Goal: Use online tool/utility: Utilize a website feature to perform a specific function

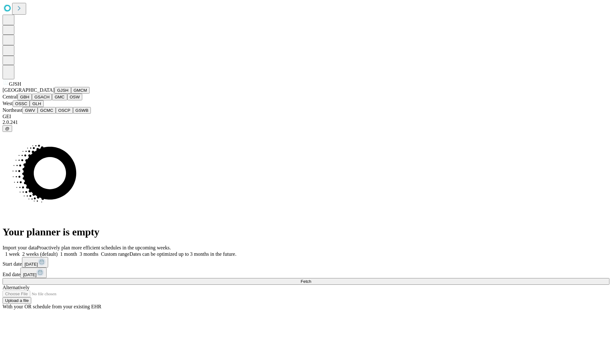
click at [55, 94] on button "GJSH" at bounding box center [63, 90] width 17 height 7
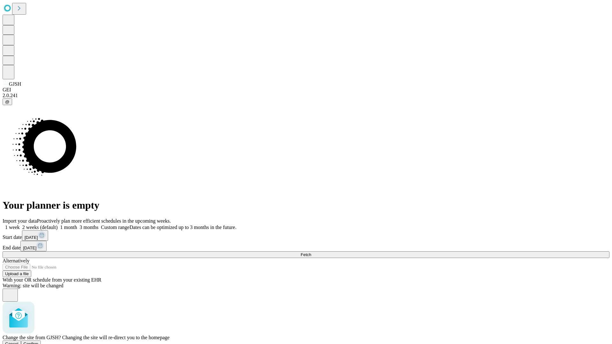
click at [39, 342] on span "Confirm" at bounding box center [31, 344] width 15 height 5
click at [77, 225] on label "1 month" at bounding box center [67, 227] width 19 height 5
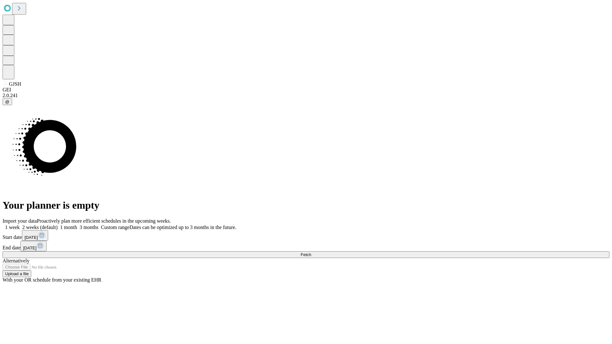
click at [311, 252] on span "Fetch" at bounding box center [306, 254] width 11 height 5
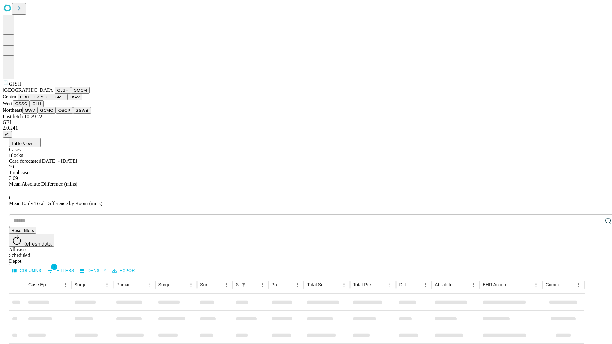
click at [71, 94] on button "GMCM" at bounding box center [80, 90] width 18 height 7
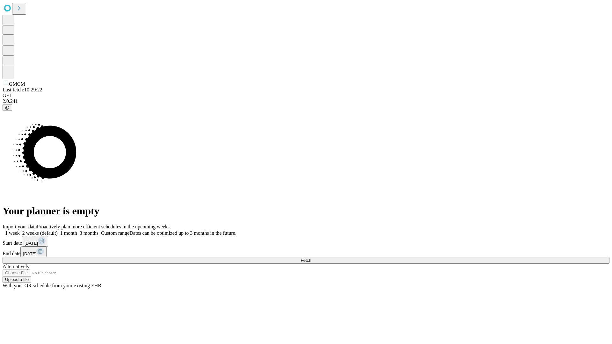
click at [77, 230] on label "1 month" at bounding box center [67, 232] width 19 height 5
click at [311, 258] on span "Fetch" at bounding box center [306, 260] width 11 height 5
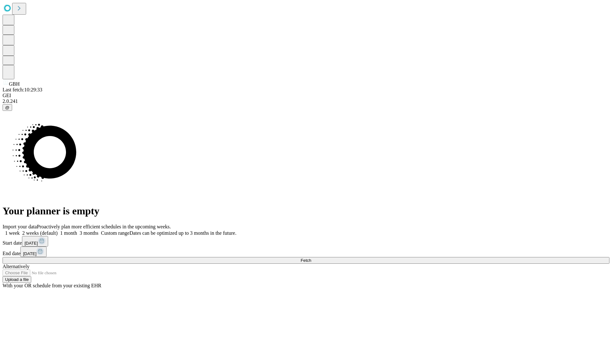
click at [77, 230] on label "1 month" at bounding box center [67, 232] width 19 height 5
click at [311, 258] on span "Fetch" at bounding box center [306, 260] width 11 height 5
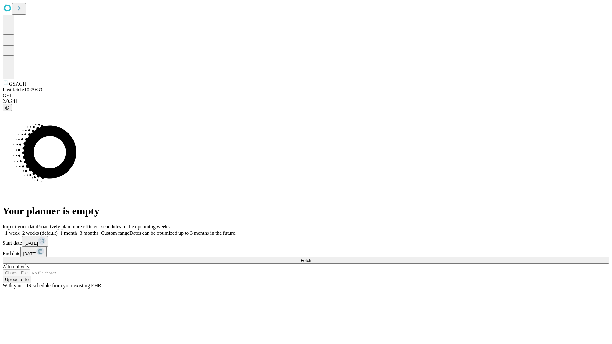
click at [311, 258] on span "Fetch" at bounding box center [306, 260] width 11 height 5
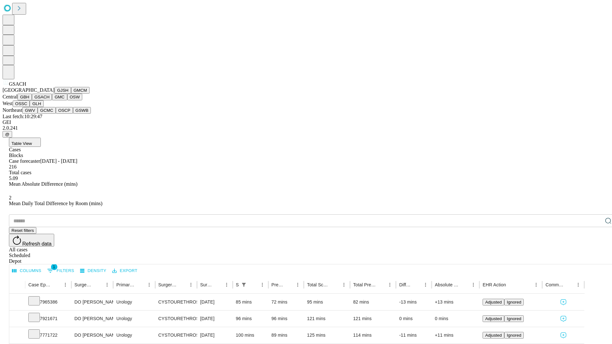
click at [52, 100] on button "GMC" at bounding box center [59, 97] width 15 height 7
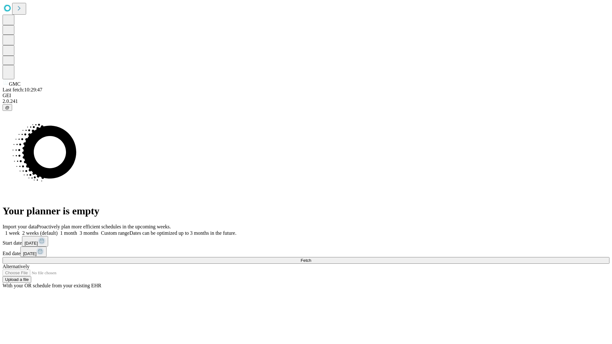
click at [77, 230] on label "1 month" at bounding box center [67, 232] width 19 height 5
click at [311, 258] on span "Fetch" at bounding box center [306, 260] width 11 height 5
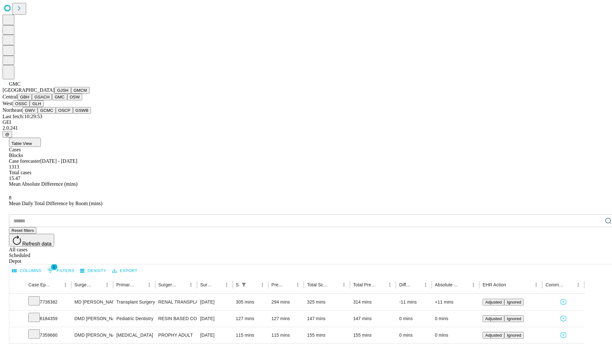
click at [67, 100] on button "OSW" at bounding box center [74, 97] width 15 height 7
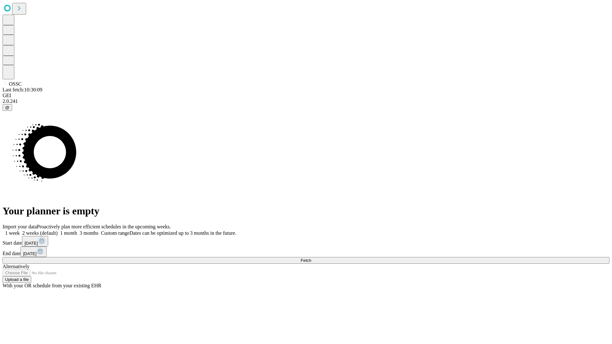
click at [77, 230] on label "1 month" at bounding box center [67, 232] width 19 height 5
click at [311, 258] on span "Fetch" at bounding box center [306, 260] width 11 height 5
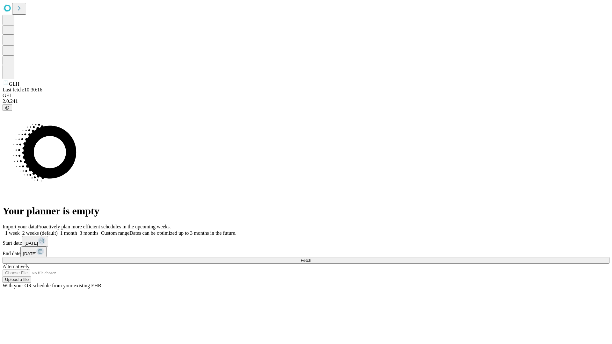
click at [77, 230] on label "1 month" at bounding box center [67, 232] width 19 height 5
click at [311, 258] on span "Fetch" at bounding box center [306, 260] width 11 height 5
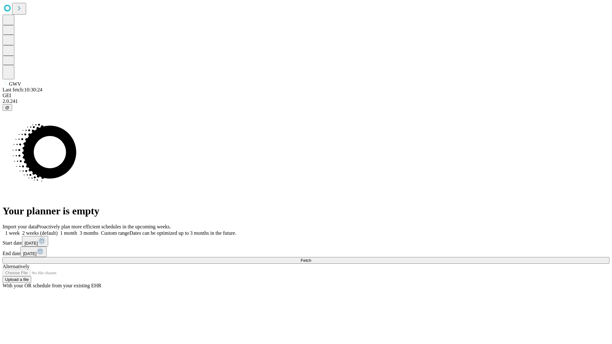
click at [77, 230] on label "1 month" at bounding box center [67, 232] width 19 height 5
click at [311, 258] on span "Fetch" at bounding box center [306, 260] width 11 height 5
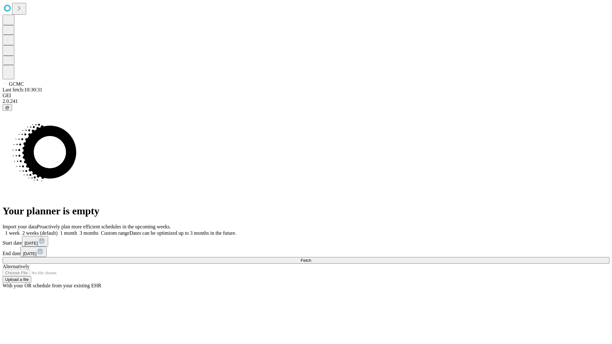
click at [77, 230] on label "1 month" at bounding box center [67, 232] width 19 height 5
click at [311, 258] on span "Fetch" at bounding box center [306, 260] width 11 height 5
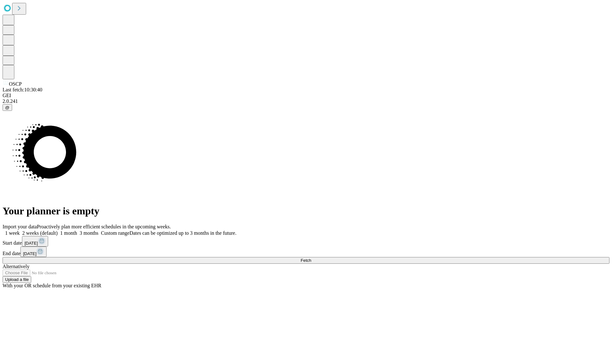
click at [77, 230] on label "1 month" at bounding box center [67, 232] width 19 height 5
click at [311, 258] on span "Fetch" at bounding box center [306, 260] width 11 height 5
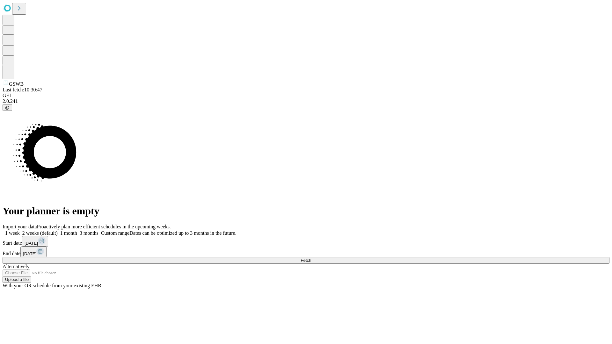
click at [77, 230] on label "1 month" at bounding box center [67, 232] width 19 height 5
click at [311, 258] on span "Fetch" at bounding box center [306, 260] width 11 height 5
